Goal: Task Accomplishment & Management: Manage account settings

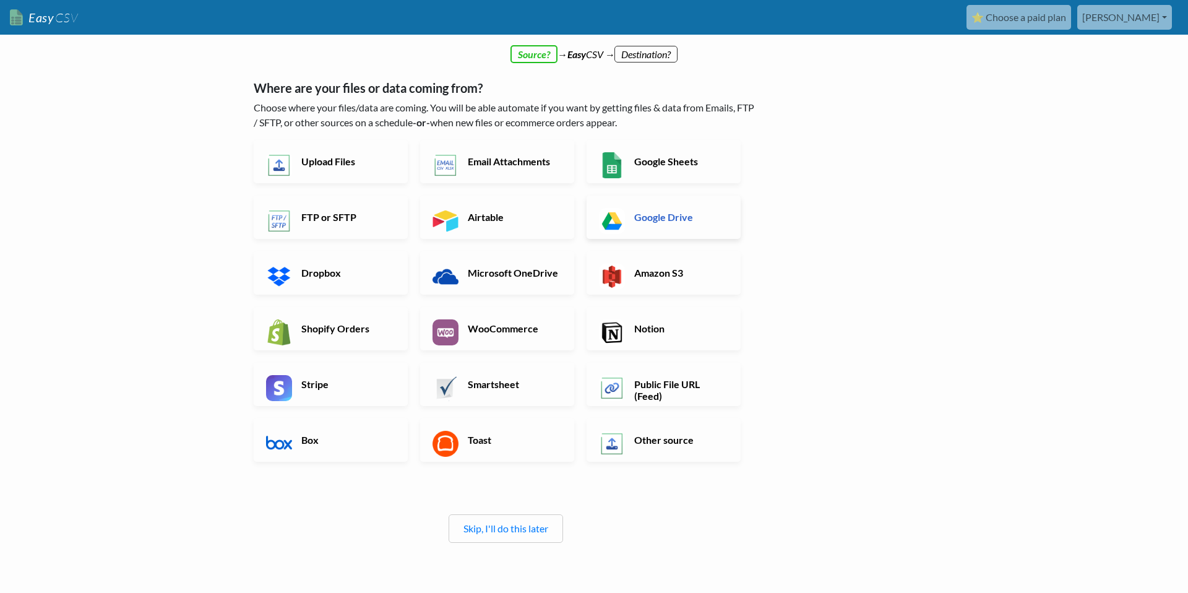
click at [657, 212] on h6 "Google Drive" at bounding box center [679, 217] width 97 height 12
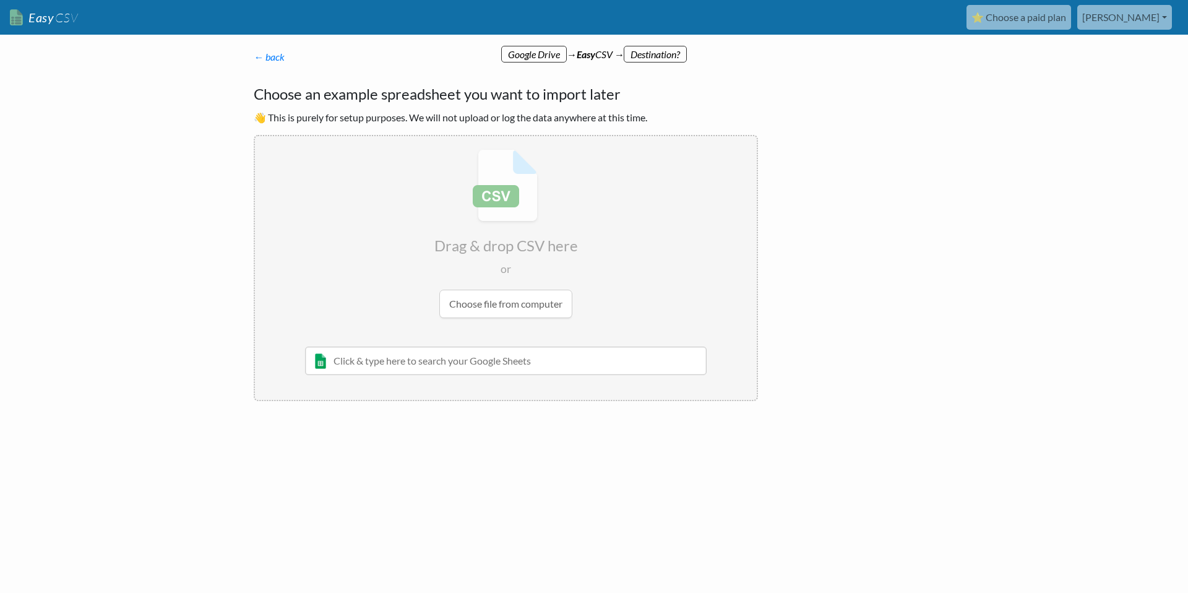
click at [1071, 19] on link "⭐ Choose a paid plan" at bounding box center [1019, 17] width 105 height 25
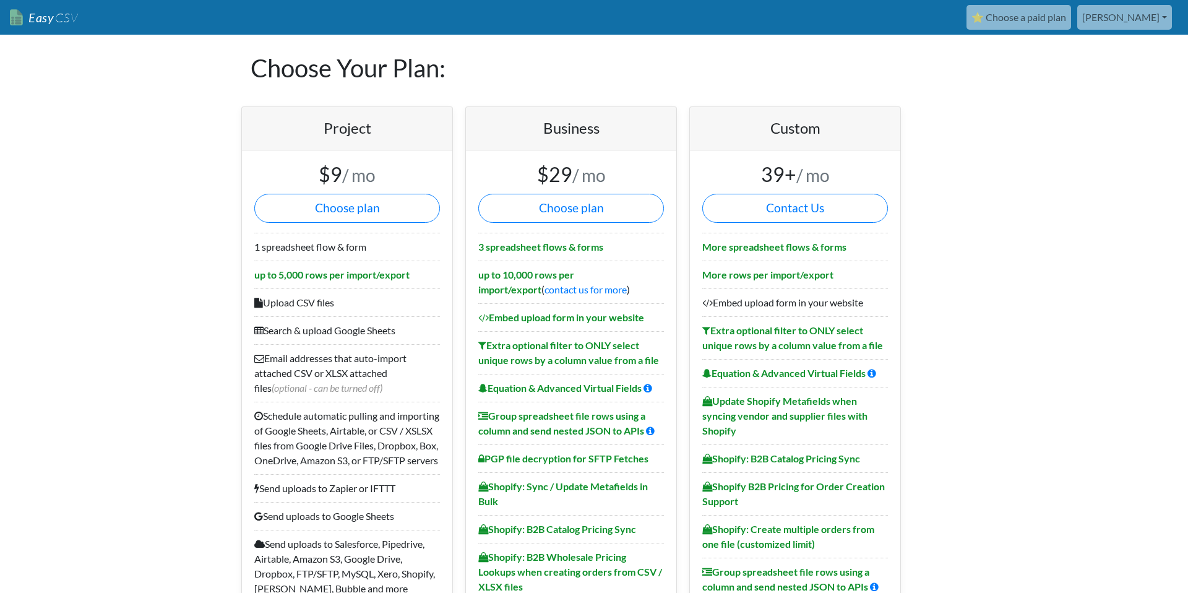
click at [1158, 22] on link "[PERSON_NAME]" at bounding box center [1124, 17] width 95 height 25
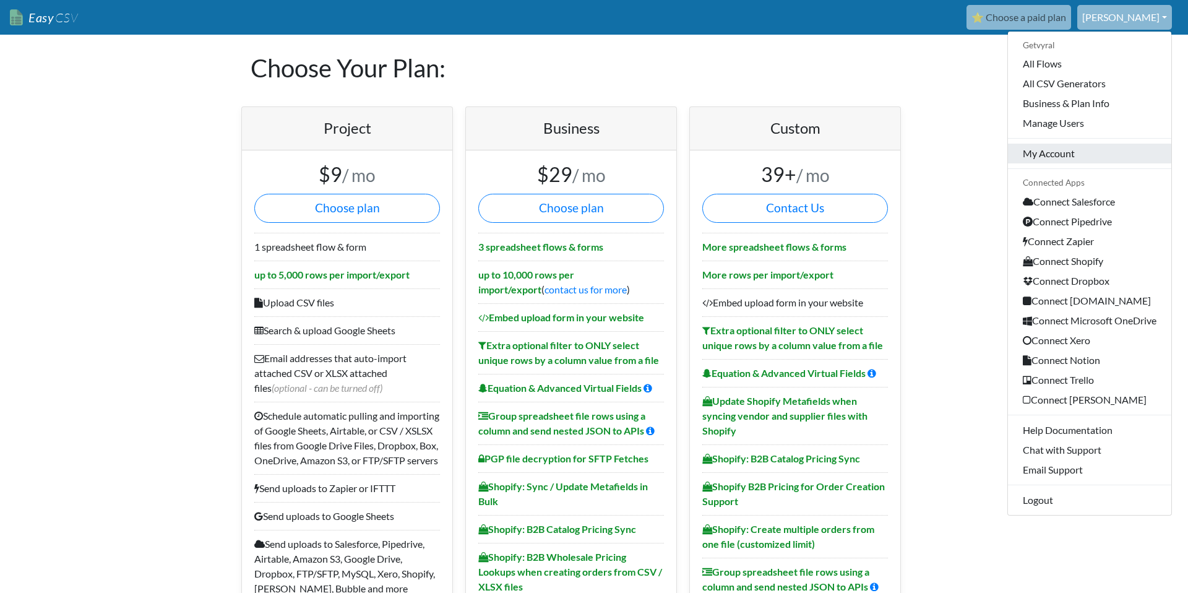
click at [1061, 161] on link "My Account" at bounding box center [1089, 154] width 163 height 20
